Goal: Task Accomplishment & Management: Manage account settings

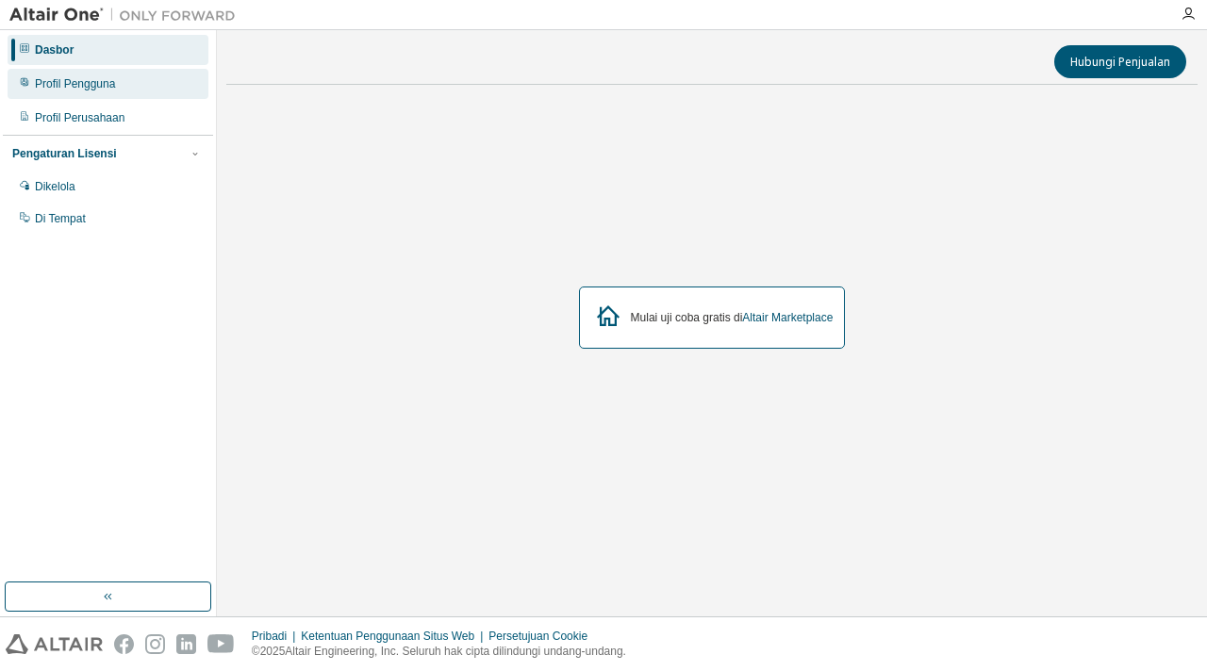
click at [95, 79] on font "Profil Pengguna" at bounding box center [75, 83] width 80 height 13
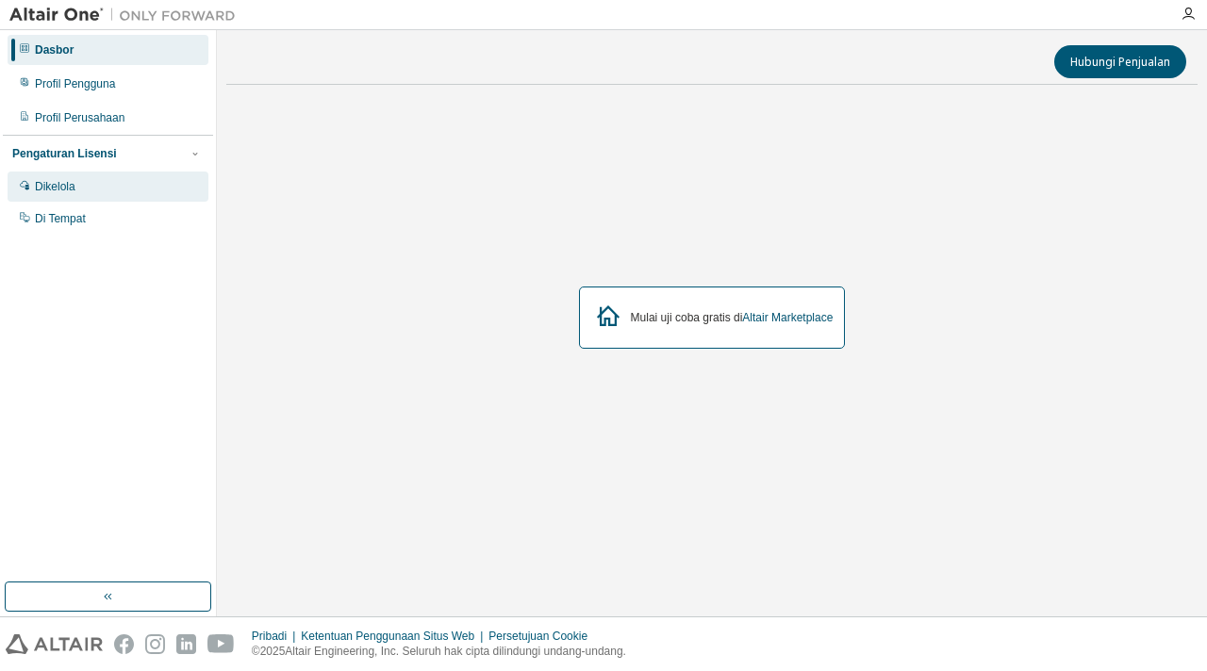
click at [83, 183] on div "Dikelola" at bounding box center [108, 187] width 201 height 30
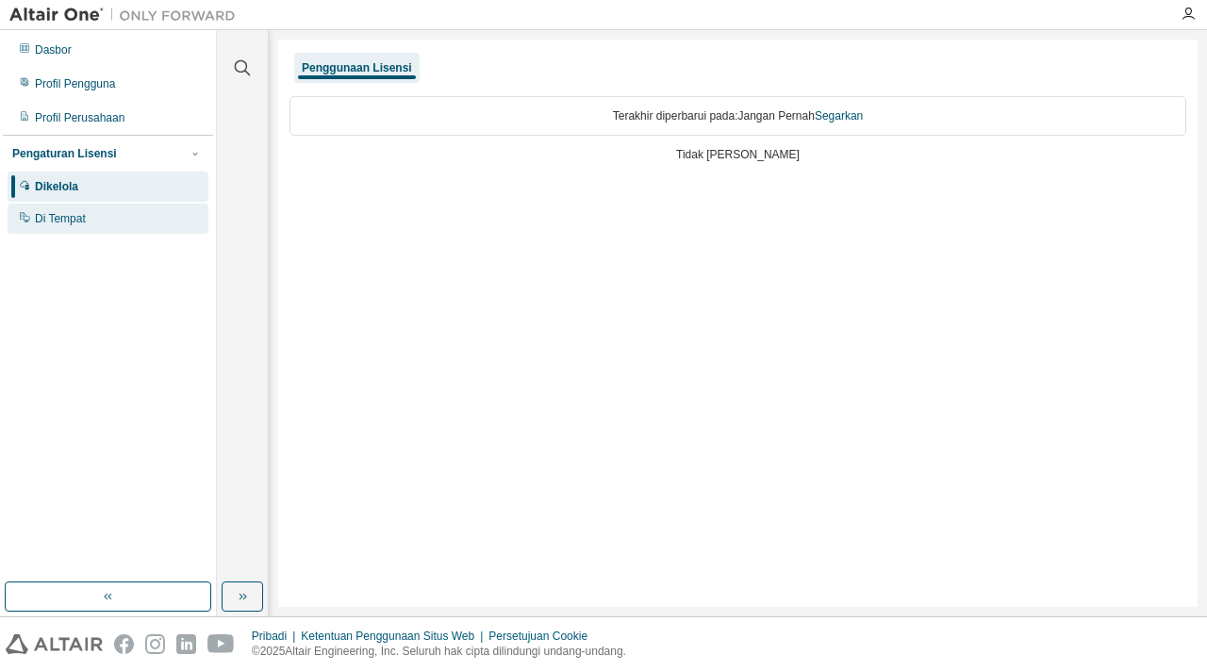
click at [64, 224] on font "Di Tempat" at bounding box center [60, 218] width 51 height 13
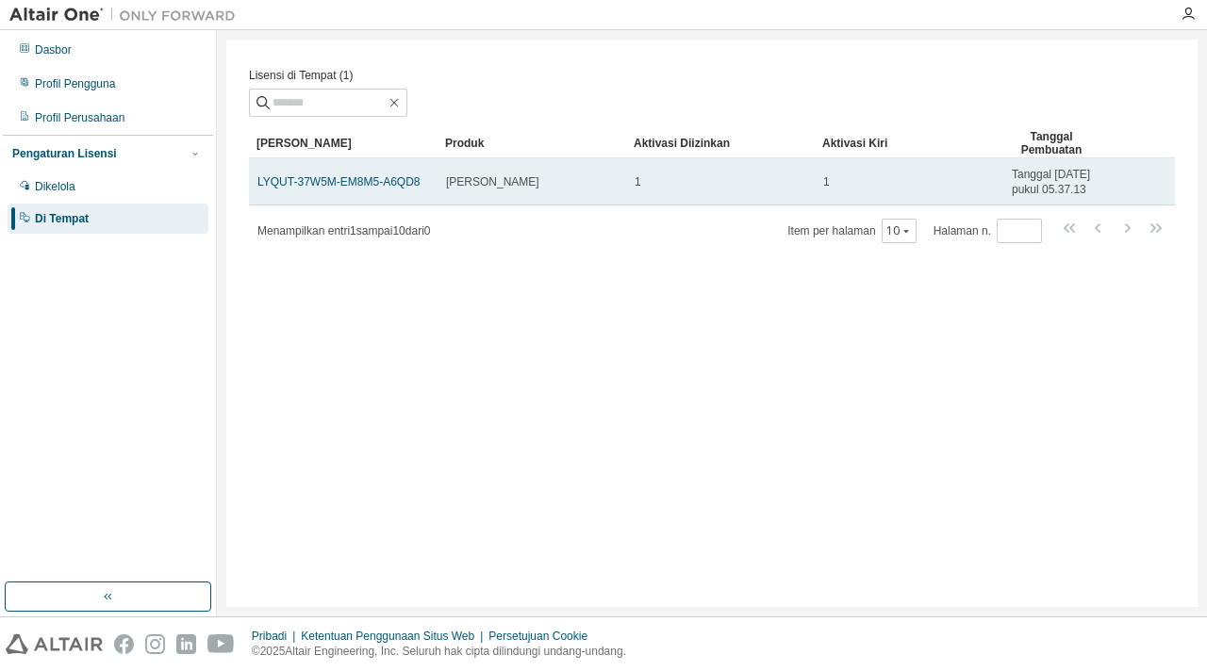
click at [688, 190] on div "1" at bounding box center [721, 181] width 172 height 15
click at [529, 190] on div "[PERSON_NAME]" at bounding box center [532, 181] width 172 height 15
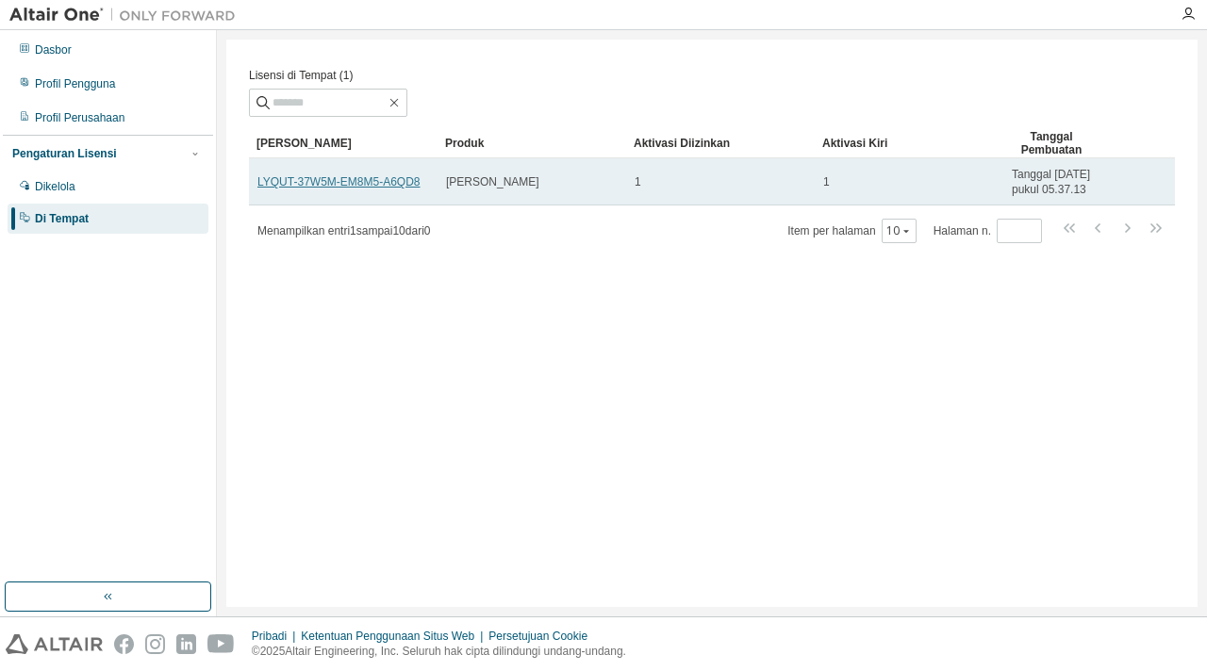
click at [413, 189] on font "LYQUT-37W5M-EM8M5-A6QD8" at bounding box center [338, 181] width 162 height 13
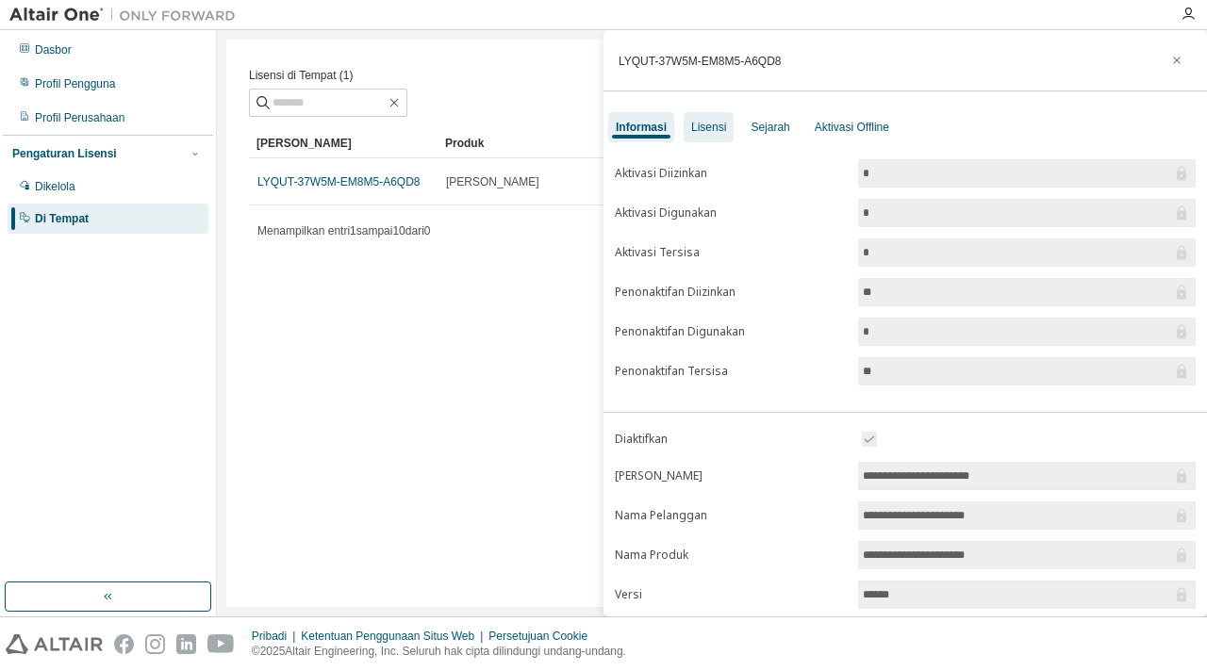
click at [719, 125] on font "Lisensi" at bounding box center [708, 127] width 35 height 13
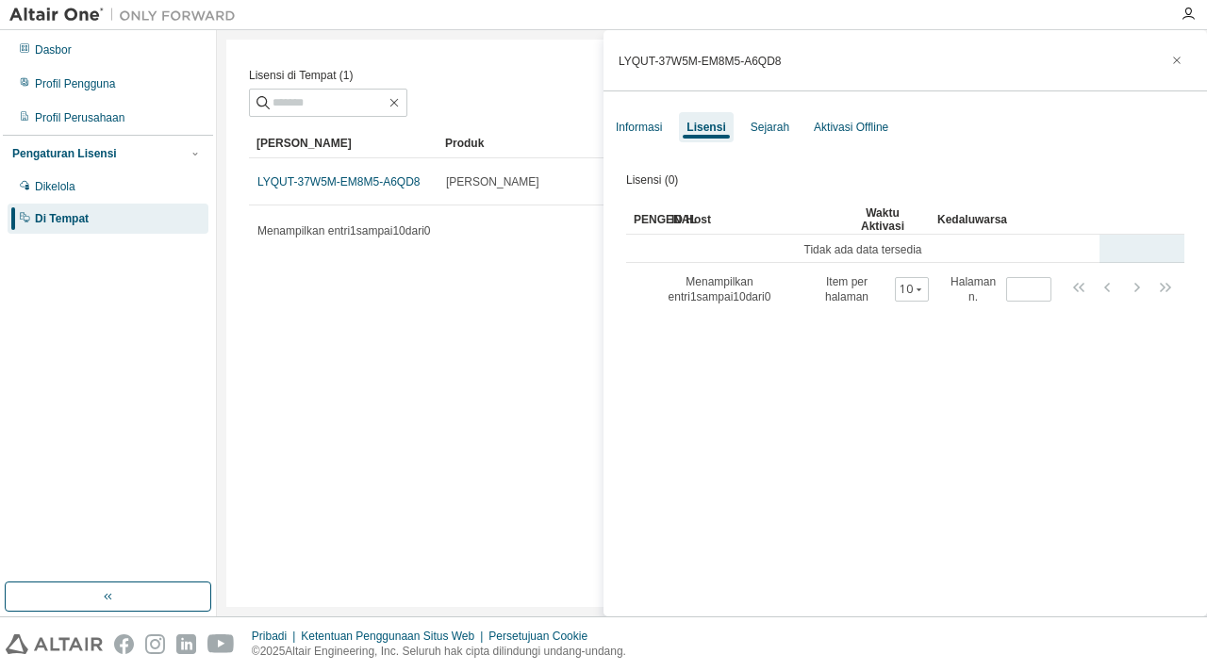
click at [864, 257] on font "Tidak ada data tersedia" at bounding box center [863, 249] width 118 height 13
click at [819, 127] on font "Aktivasi Offline" at bounding box center [851, 127] width 75 height 13
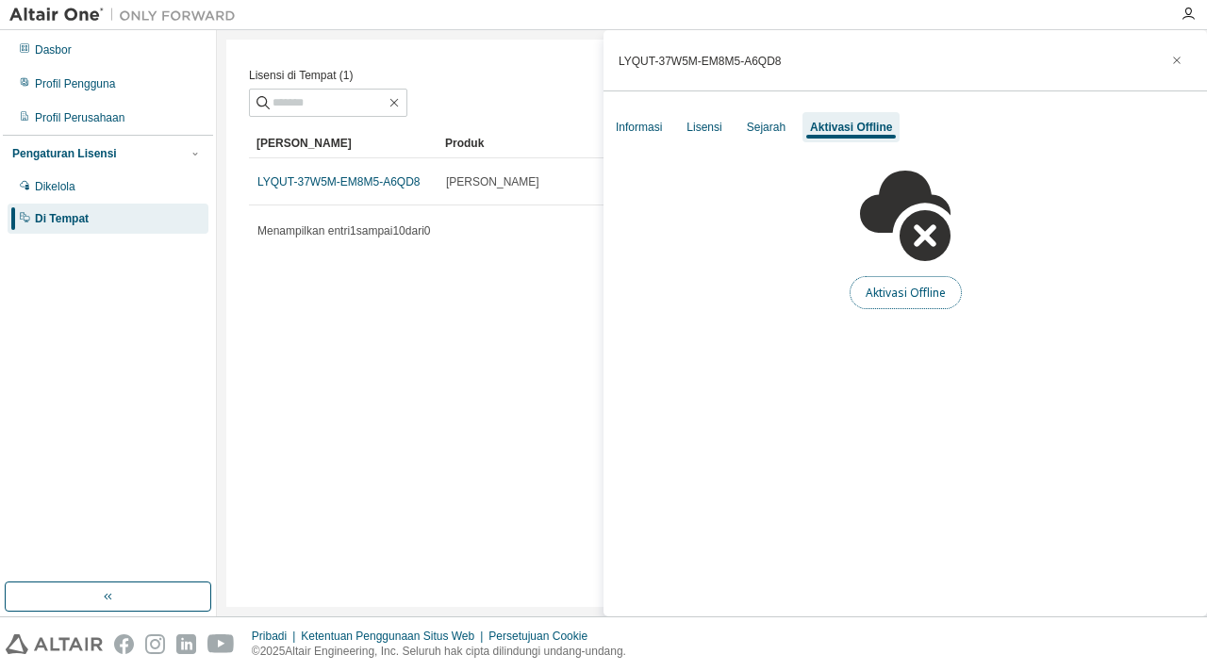
click at [888, 291] on font "Aktivasi Offline" at bounding box center [906, 293] width 80 height 16
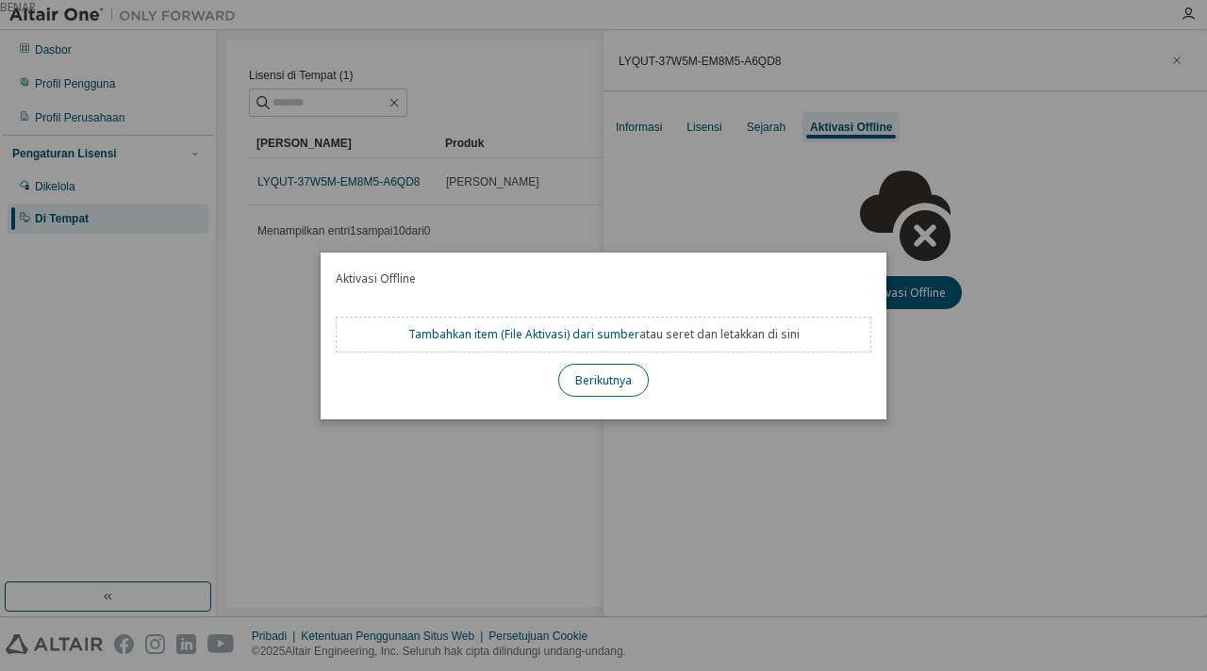
click at [599, 373] on font "Berikutnya" at bounding box center [603, 381] width 57 height 16
click at [599, 376] on font "Berikutnya" at bounding box center [603, 380] width 57 height 16
click at [538, 337] on font "File Aktivasi" at bounding box center [536, 334] width 62 height 16
click at [461, 144] on div "BENAR" at bounding box center [603, 335] width 1207 height 671
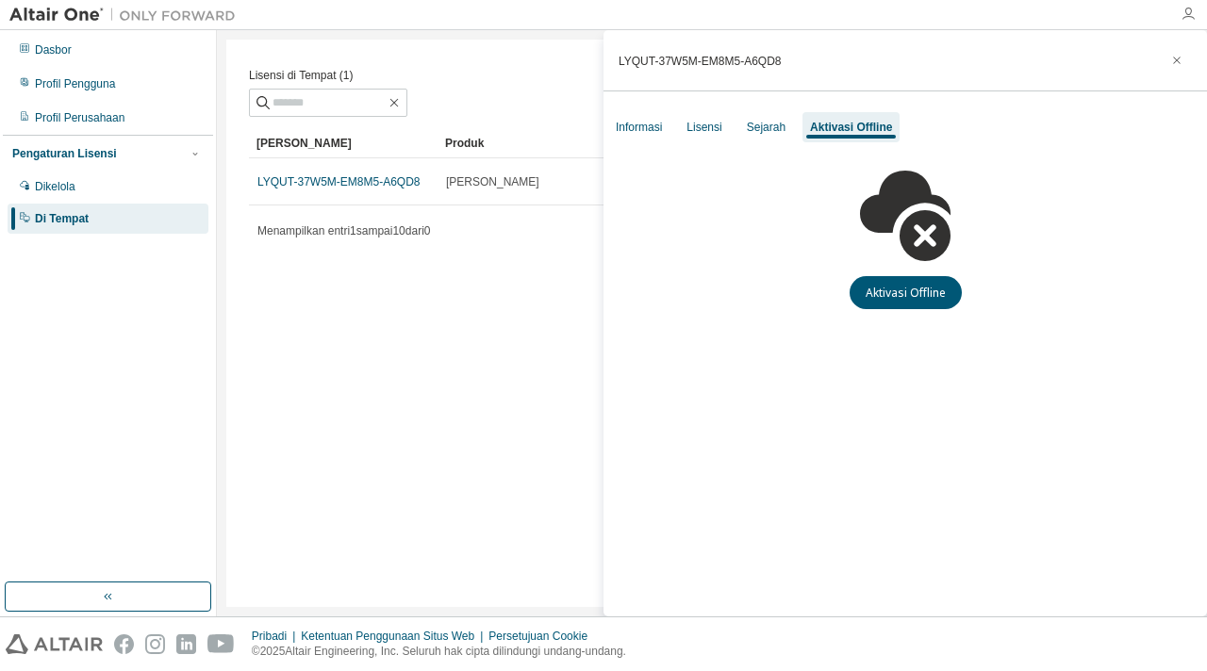
click at [1187, 8] on icon "button" at bounding box center [1188, 14] width 15 height 15
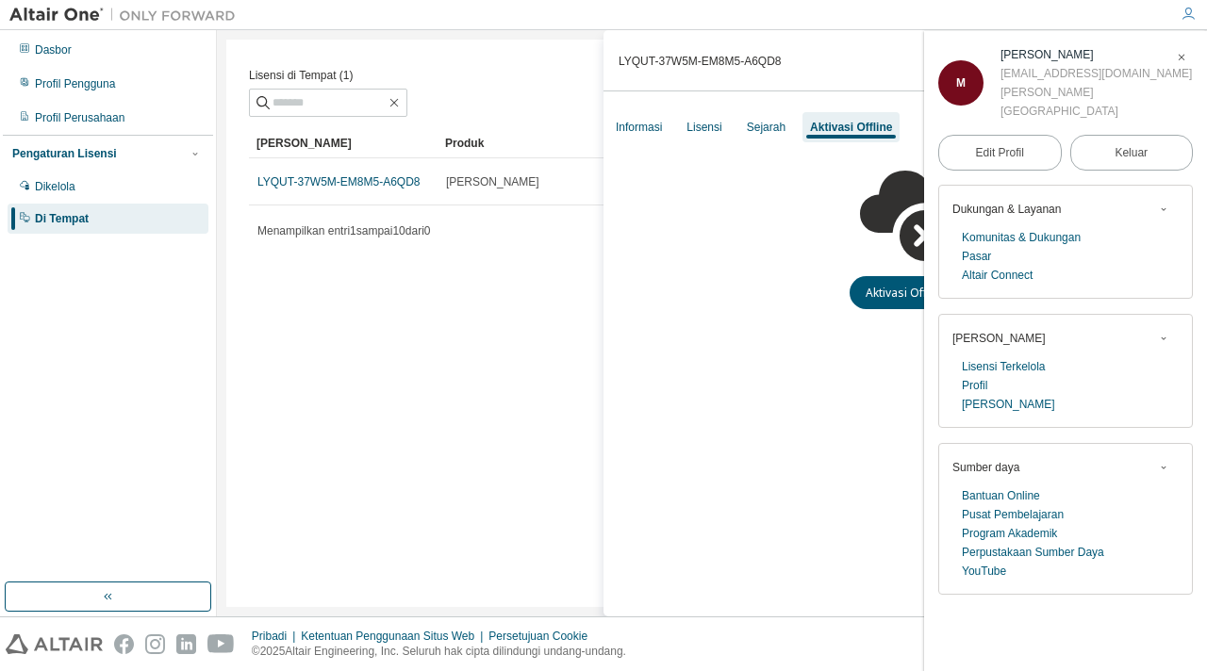
click at [143, 420] on div "Dasbor Profil Pengguna Profil Perusahaan Pengaturan Lisensi Dikelola Di Tempat" at bounding box center [108, 306] width 210 height 547
click at [1186, 60] on icon "button" at bounding box center [1181, 57] width 11 height 11
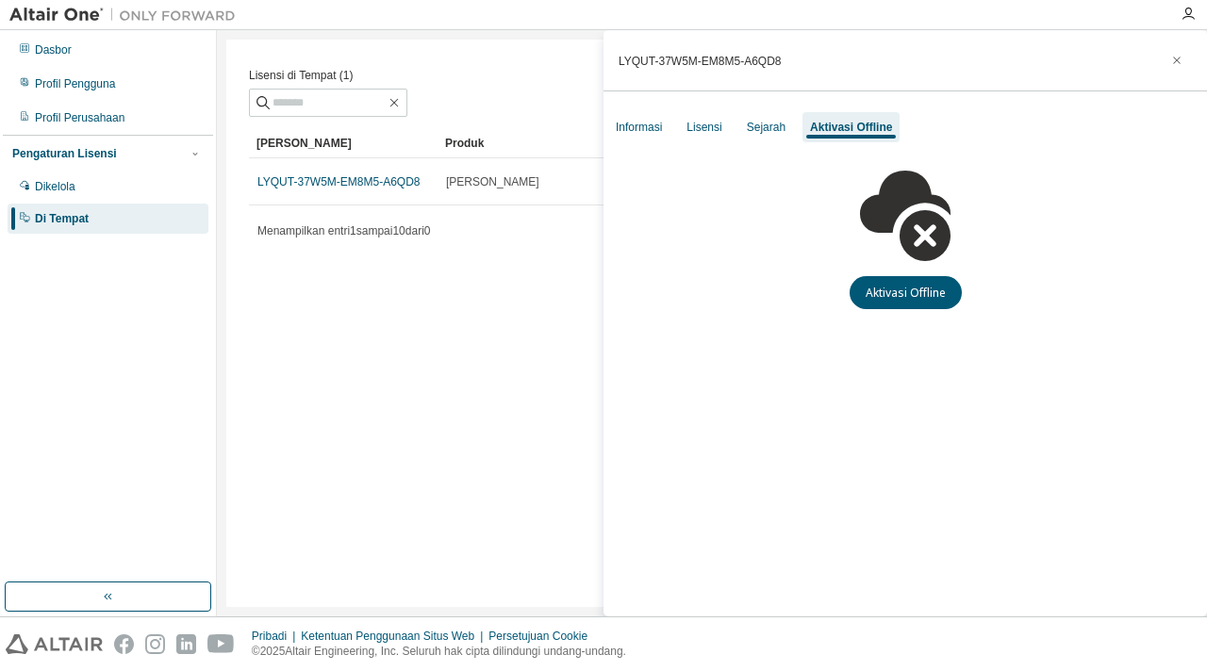
click at [1186, 60] on button "button" at bounding box center [1177, 60] width 30 height 30
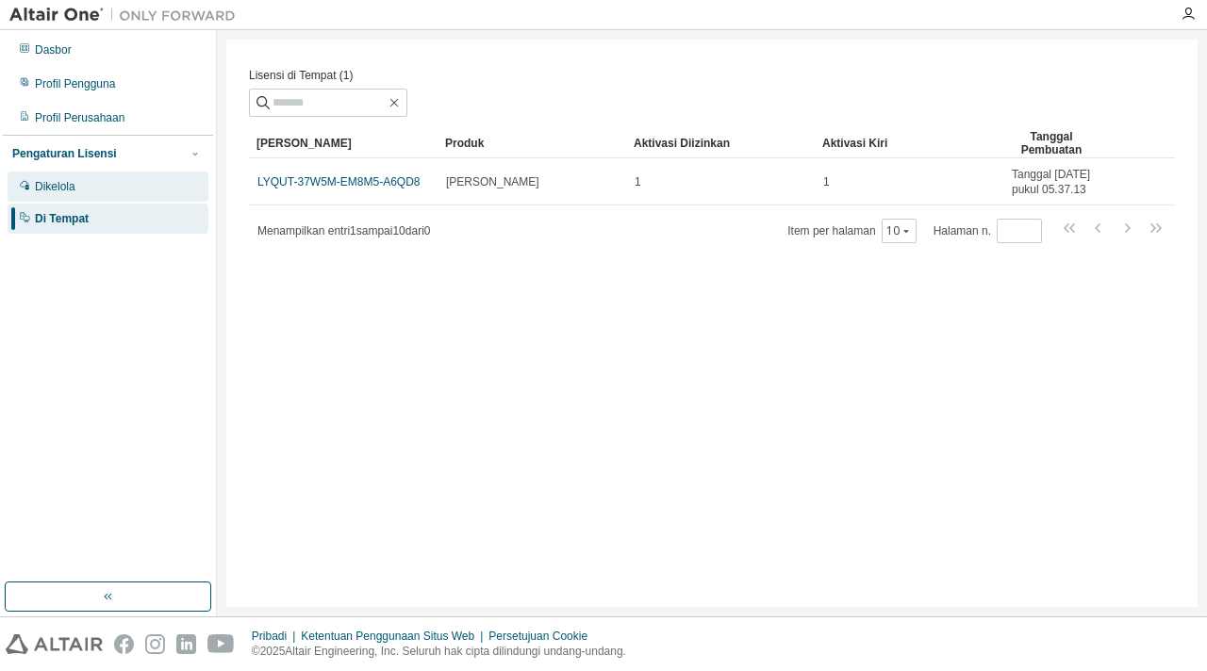
click at [62, 177] on div "Dikelola" at bounding box center [108, 187] width 201 height 30
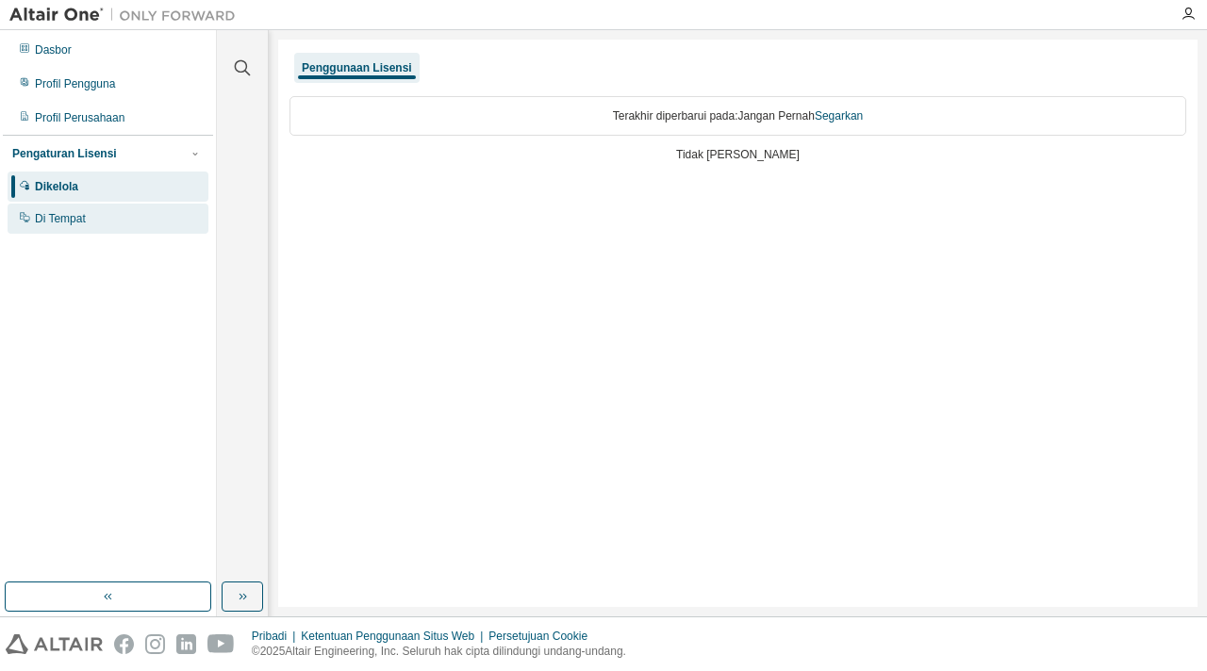
click at [81, 212] on font "Di Tempat" at bounding box center [60, 218] width 51 height 13
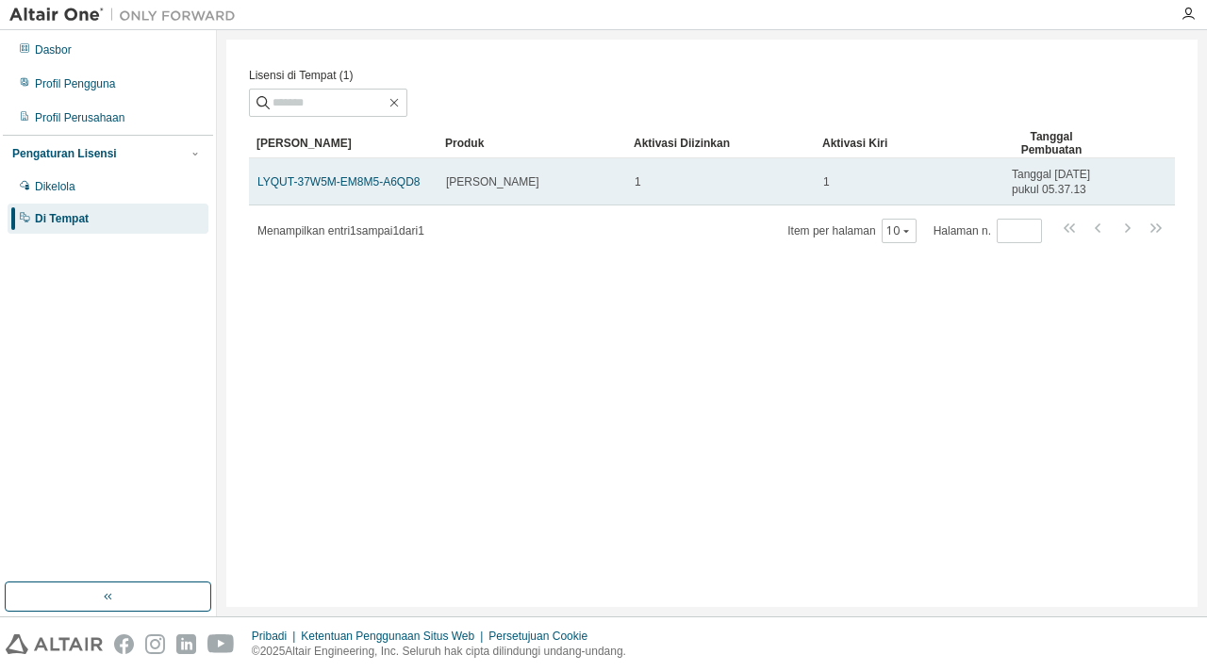
click at [382, 166] on td "LYQUT-37W5M-EM8M5-A6QD8" at bounding box center [343, 181] width 189 height 47
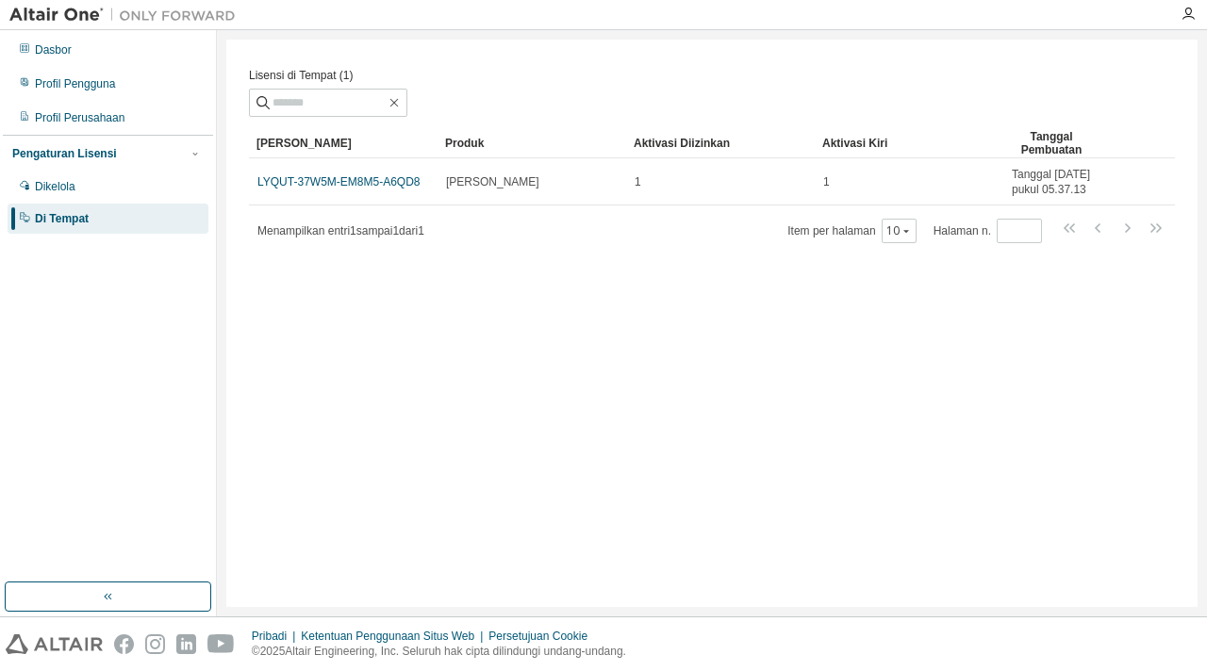
click at [505, 282] on div "Lisensi di Tempat (1) Jernih Memuat Menyimpan Simpan Sebagai Bidang Operator Ni…" at bounding box center [711, 324] width 971 height 568
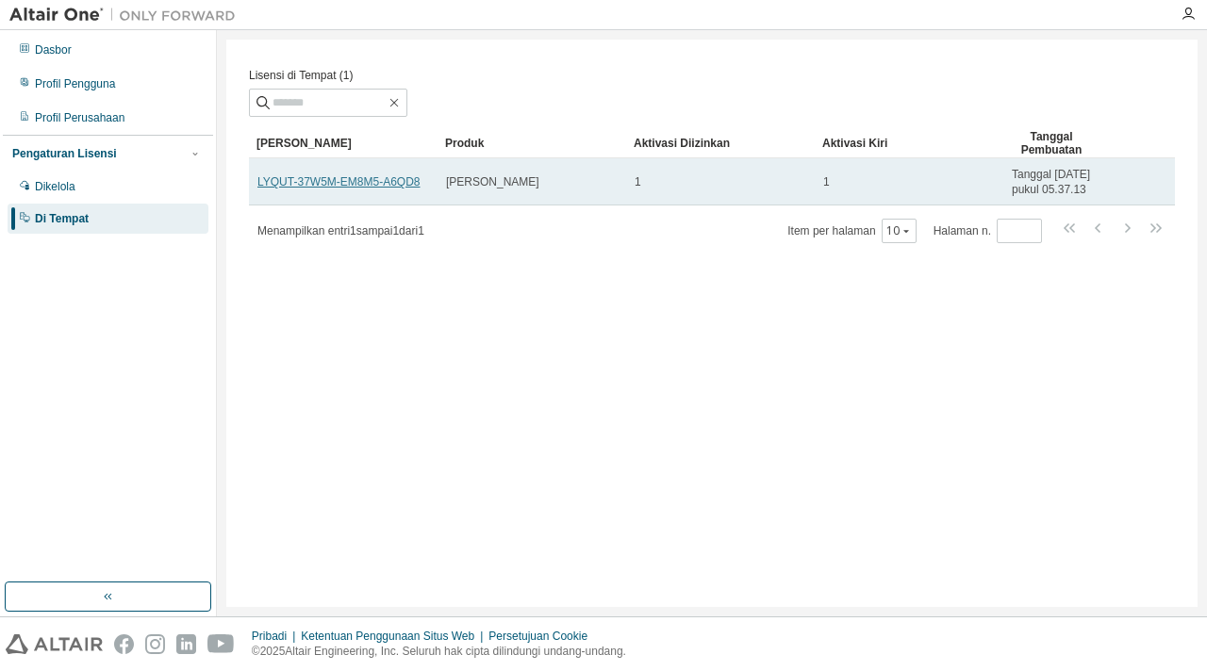
click at [383, 189] on font "LYQUT-37W5M-EM8M5-A6QD8" at bounding box center [338, 181] width 162 height 13
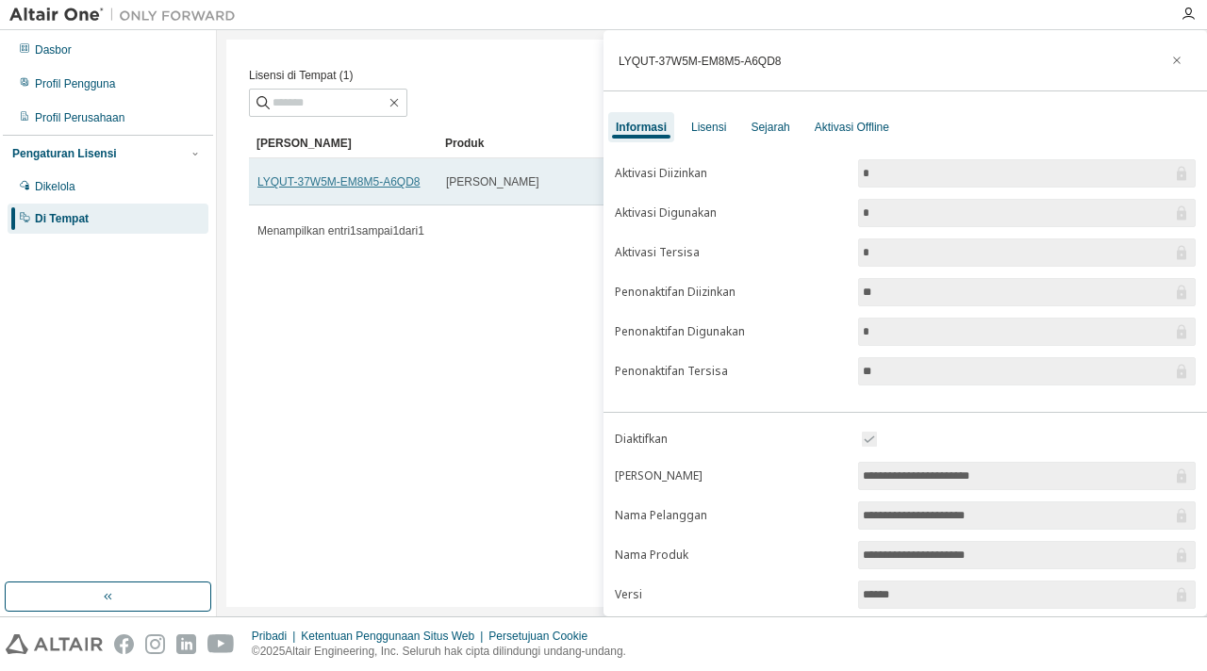
click at [383, 189] on font "LYQUT-37W5M-EM8M5-A6QD8" at bounding box center [338, 181] width 162 height 13
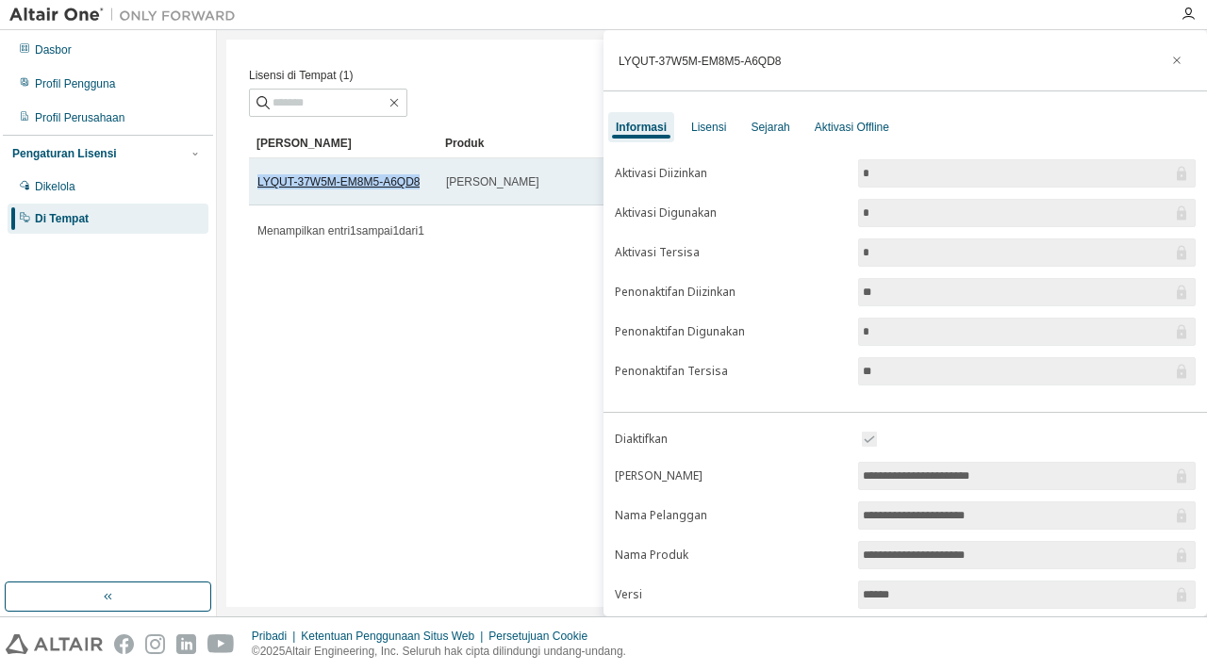
click at [304, 189] on font "LYQUT-37W5M-EM8M5-A6QD8" at bounding box center [338, 181] width 162 height 13
click at [306, 189] on font "LYQUT-37W5M-EM8M5-A6QD8" at bounding box center [338, 181] width 162 height 13
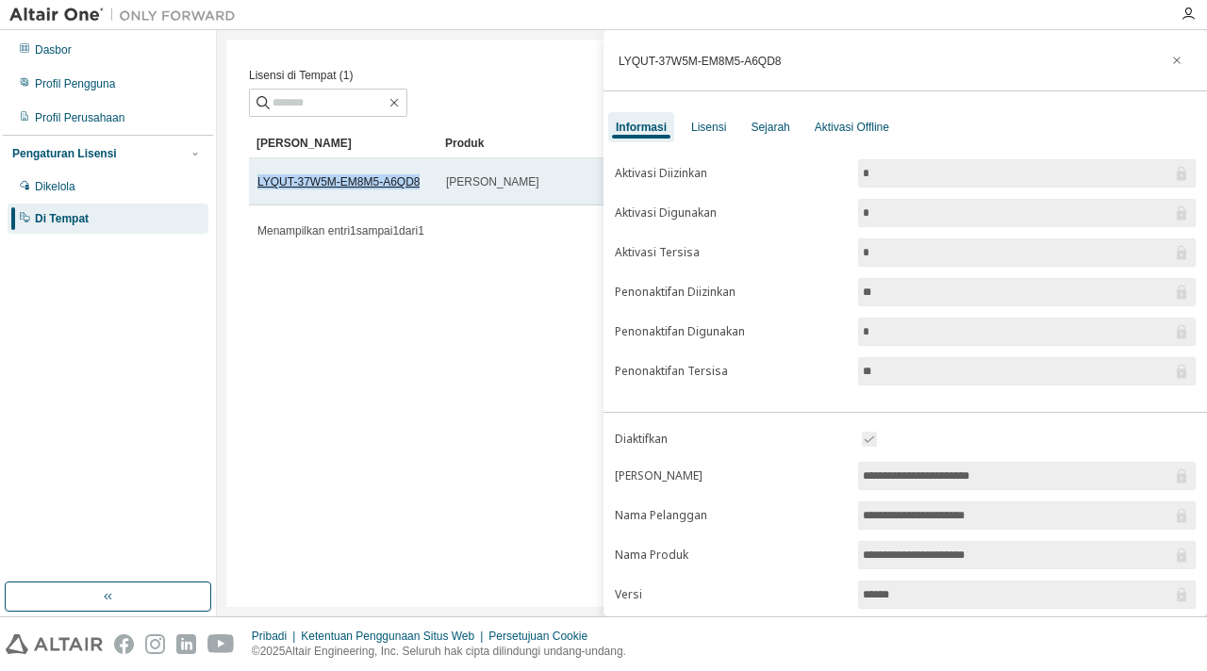
click at [306, 189] on font "LYQUT-37W5M-EM8M5-A6QD8" at bounding box center [338, 181] width 162 height 13
